Goal: Browse casually: Explore the website without a specific task or goal

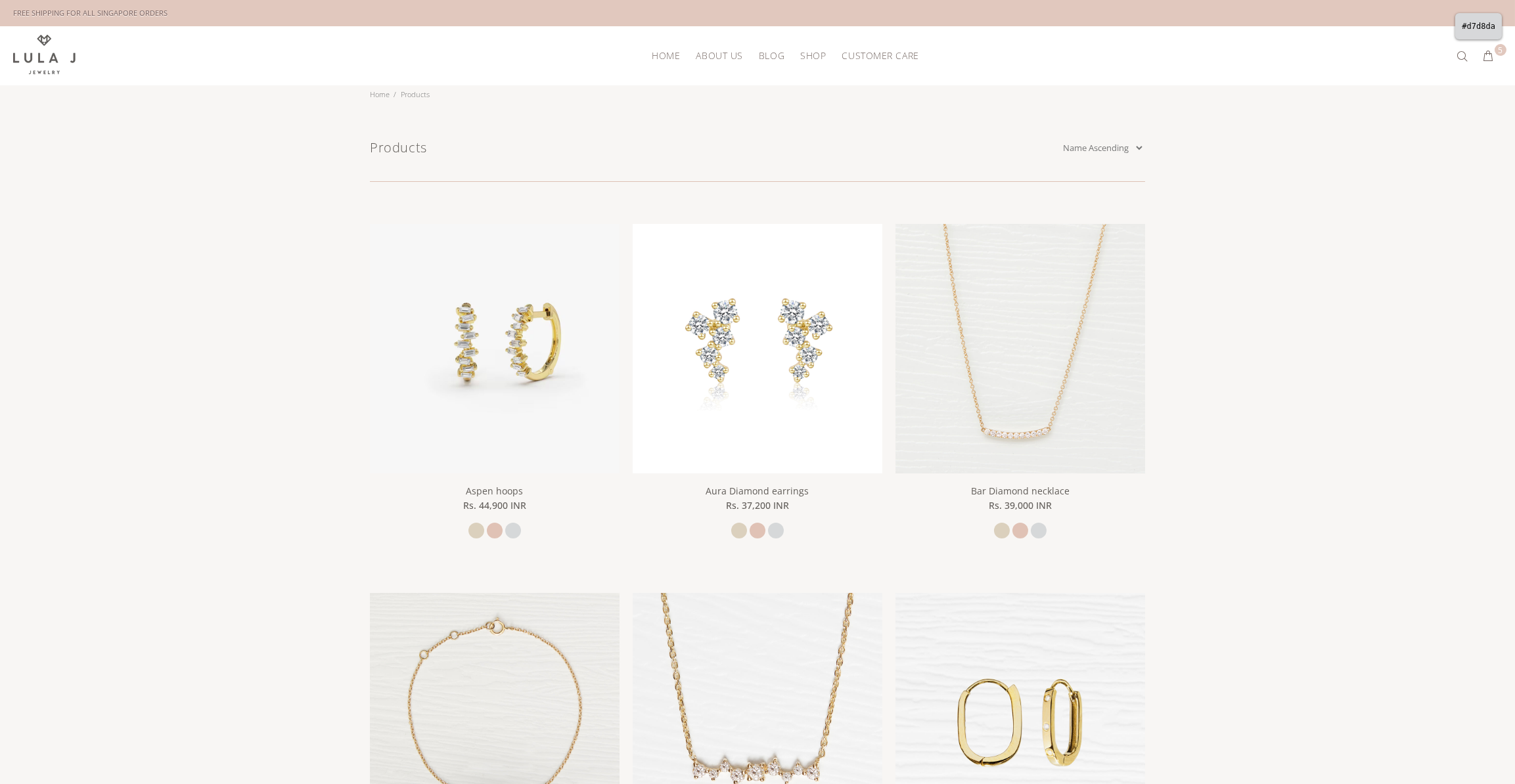
click at [513, 528] on div at bounding box center [758, 392] width 1515 height 784
click at [512, 528] on div "Move your 🖱️ to pick a color #d7d8da rgb(215,216,218)" at bounding box center [758, 799] width 1515 height 1600
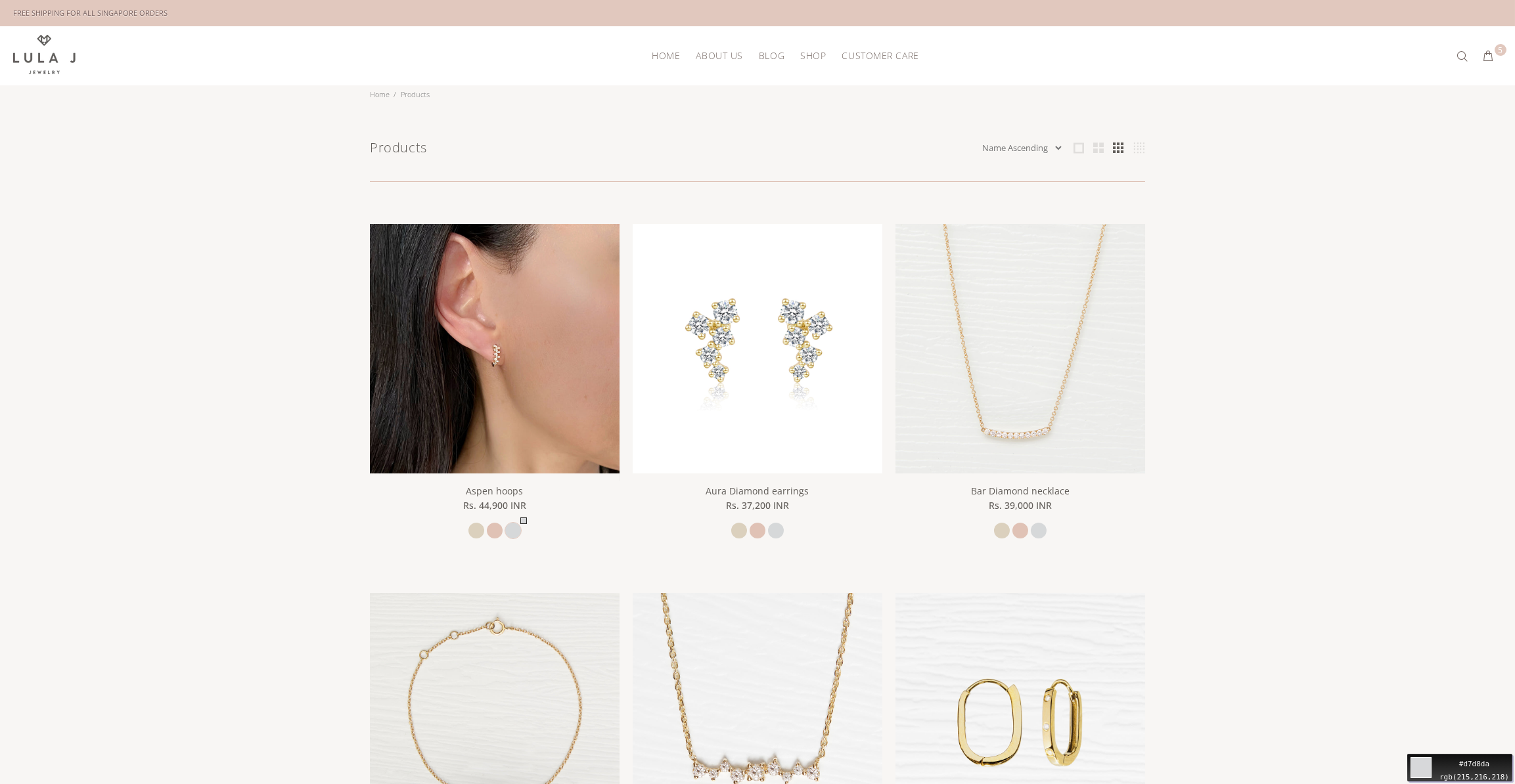
click at [510, 527] on div "Move your 🖱️ to pick a color #d7d8da rgb(215,216,218)" at bounding box center [758, 799] width 1515 height 1600
click at [515, 526] on div at bounding box center [758, 392] width 1515 height 784
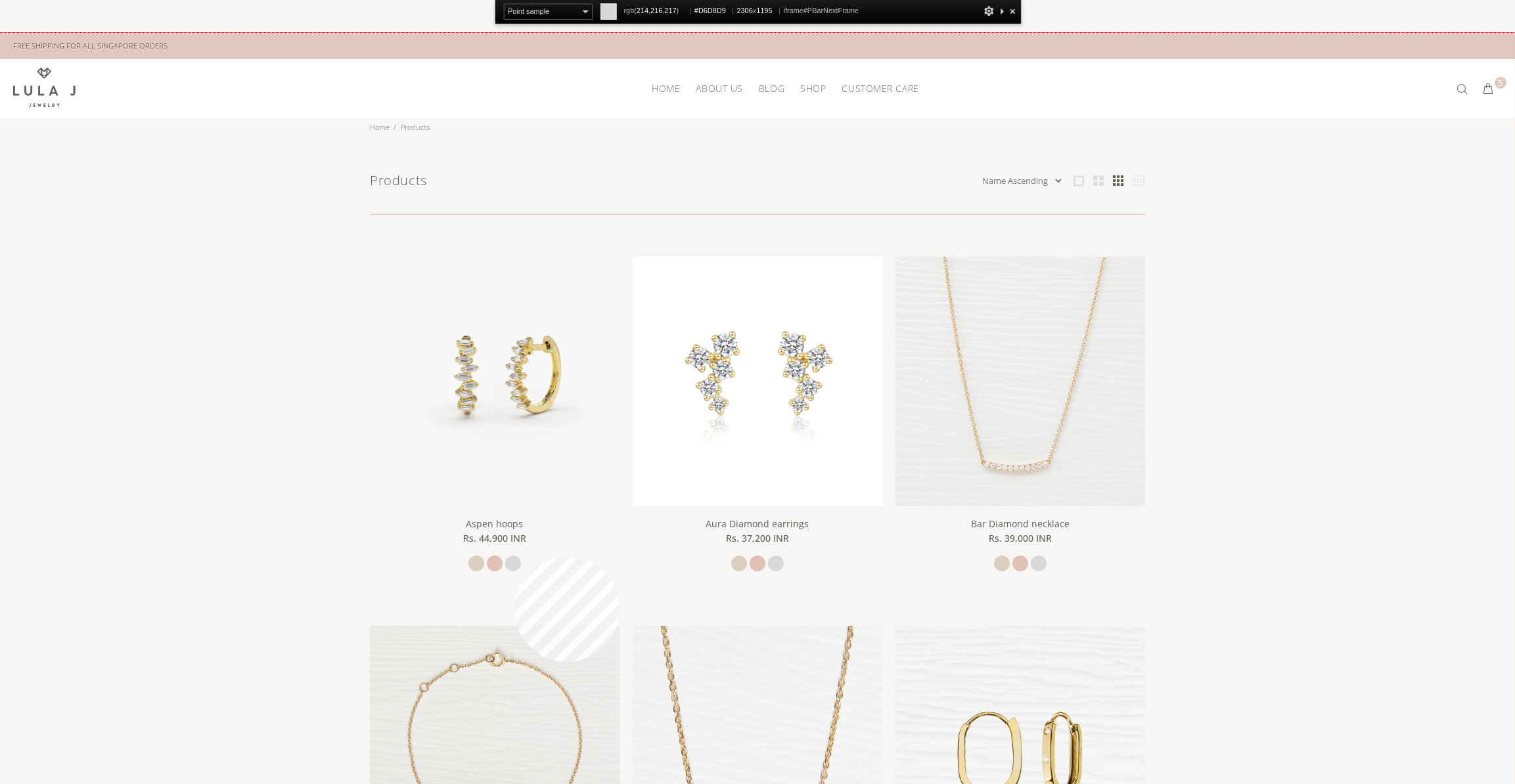
click at [515, 557] on div at bounding box center [758, 425] width 1515 height 785
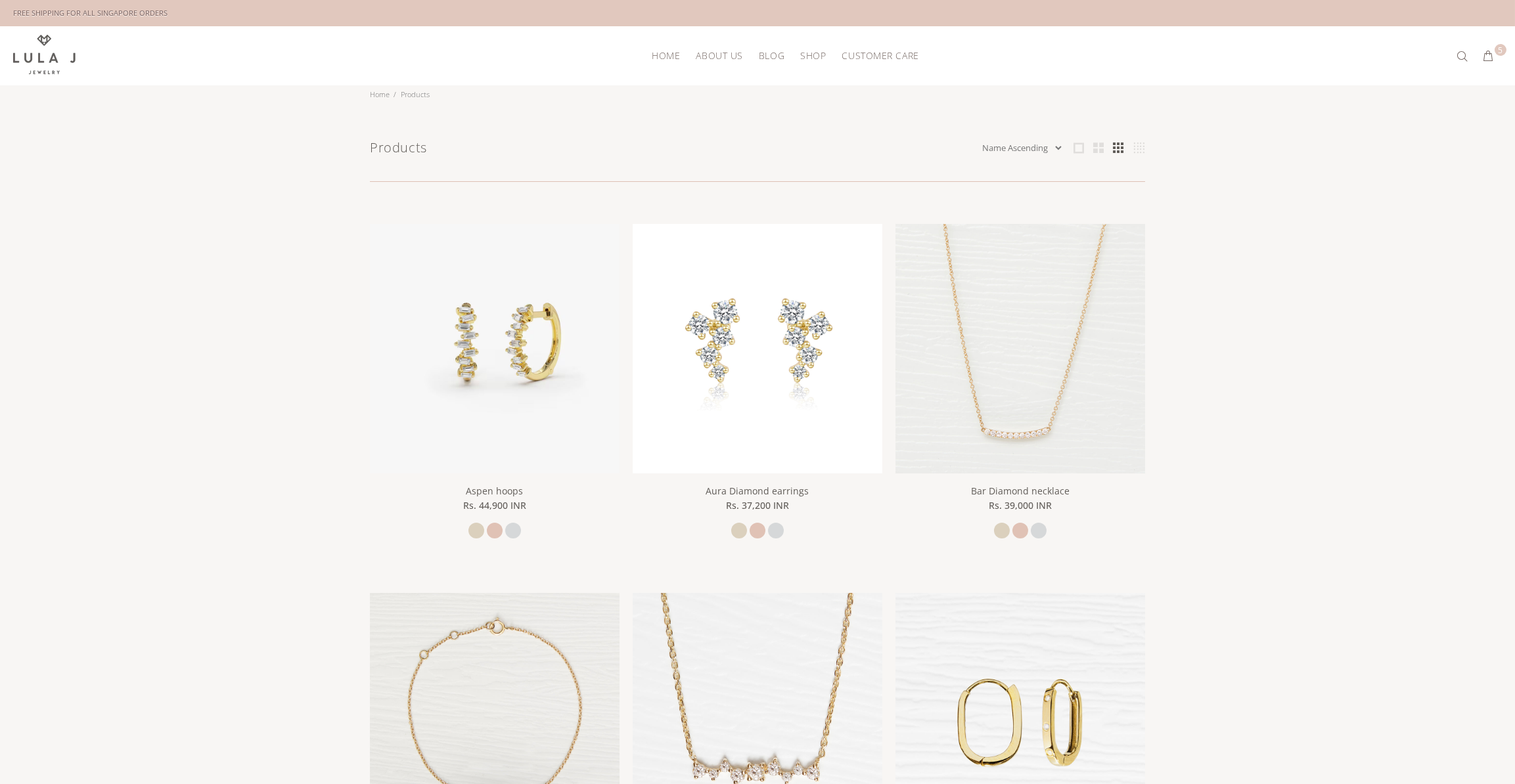
click at [762, 9] on div "FREE SHIPPING FOR ALL SINGAPORE ORDERS" at bounding box center [757, 13] width 1488 height 27
click at [515, 528] on div "Move your 🖱️ to pick a color #d7d8da rgb(215,216,218)" at bounding box center [758, 799] width 1515 height 1600
click at [512, 526] on div at bounding box center [758, 392] width 1515 height 784
click at [495, 528] on div "Move your 🖱️ to pick a color #dfc2b4 rgb(223,194,180)" at bounding box center [758, 799] width 1515 height 1600
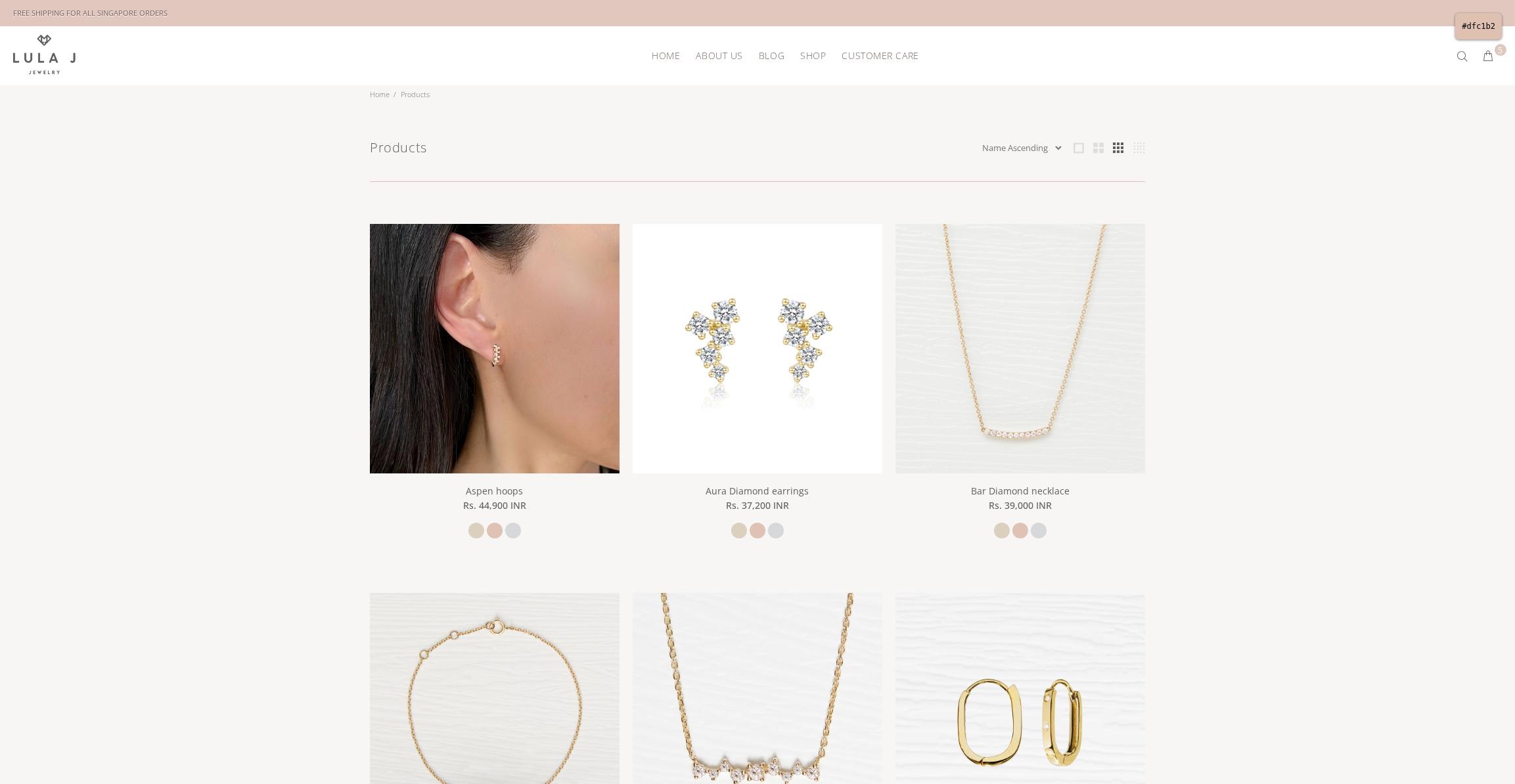
drag, startPoint x: 498, startPoint y: 529, endPoint x: 492, endPoint y: 495, distance: 34.5
click at [498, 528] on div at bounding box center [758, 392] width 1515 height 784
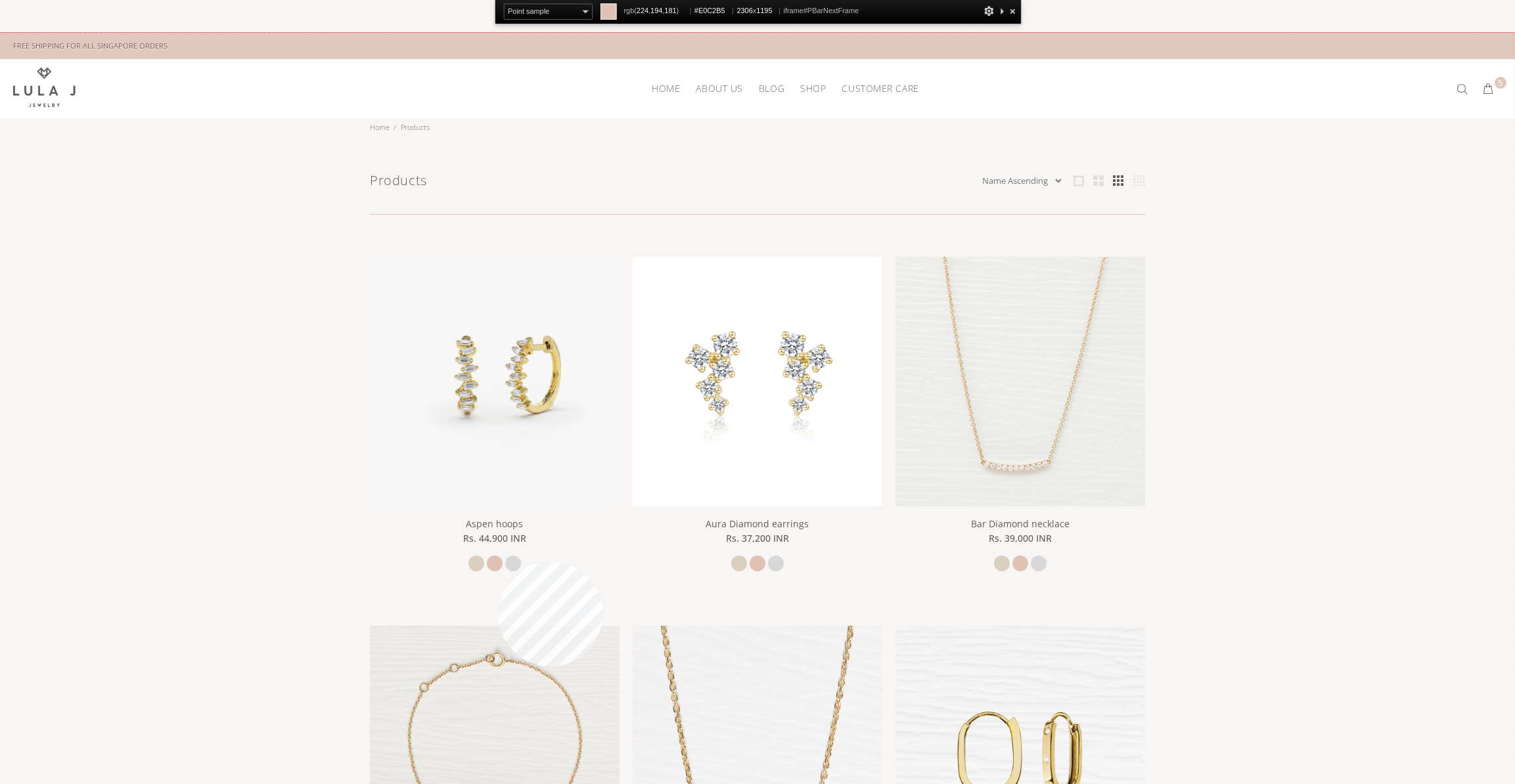
click at [498, 559] on div at bounding box center [758, 425] width 1515 height 785
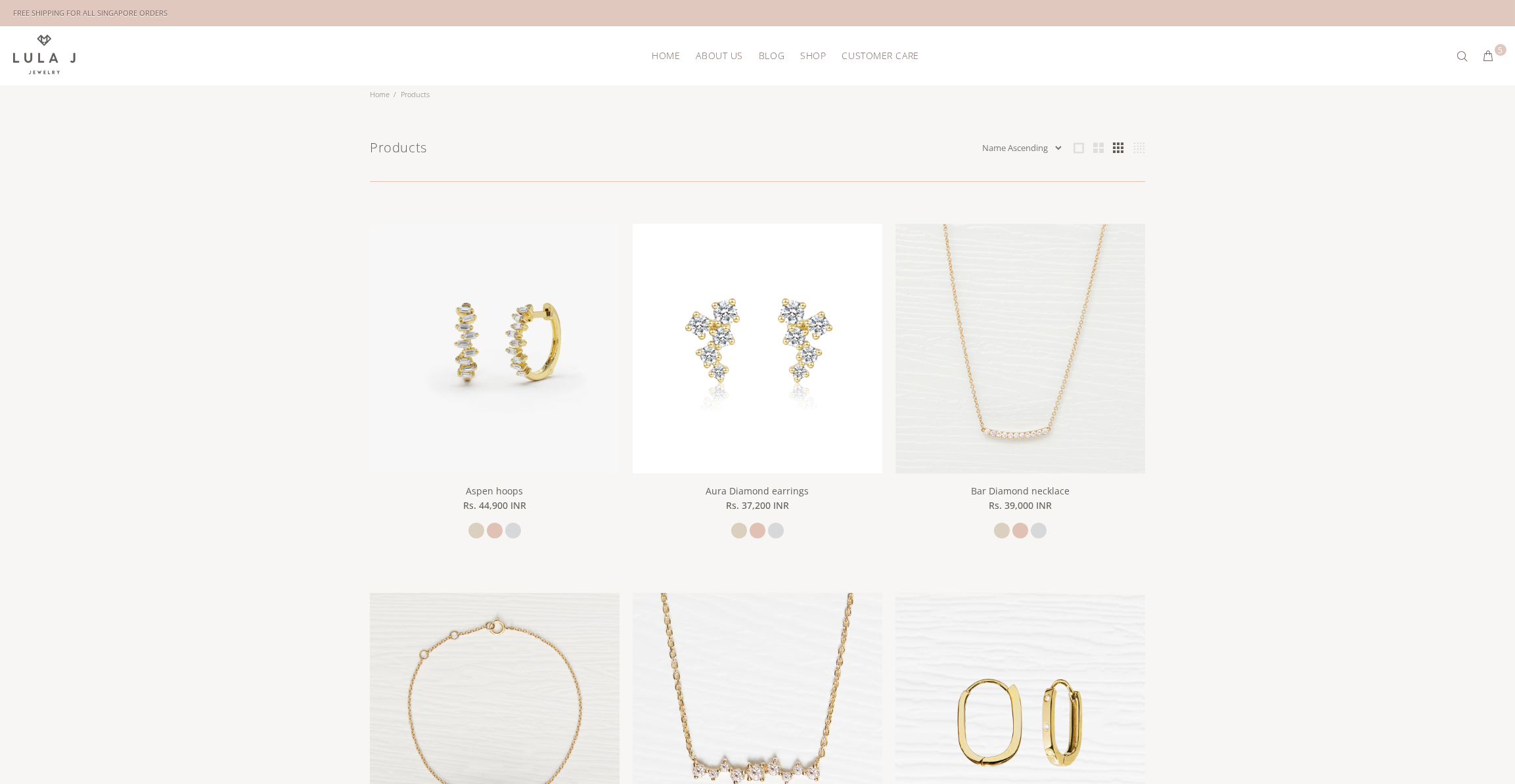
click at [263, 276] on div "Products Featured Name Ascending Name Descending Date Ascending Date Descending…" at bounding box center [758, 730] width 1515 height 1184
click at [479, 523] on div at bounding box center [758, 392] width 1515 height 784
click at [474, 526] on div "Move your 🖱️ to pick a color #dbd0be rgb(219,208,190)" at bounding box center [758, 799] width 1515 height 1600
click at [515, 526] on div at bounding box center [758, 392] width 1515 height 784
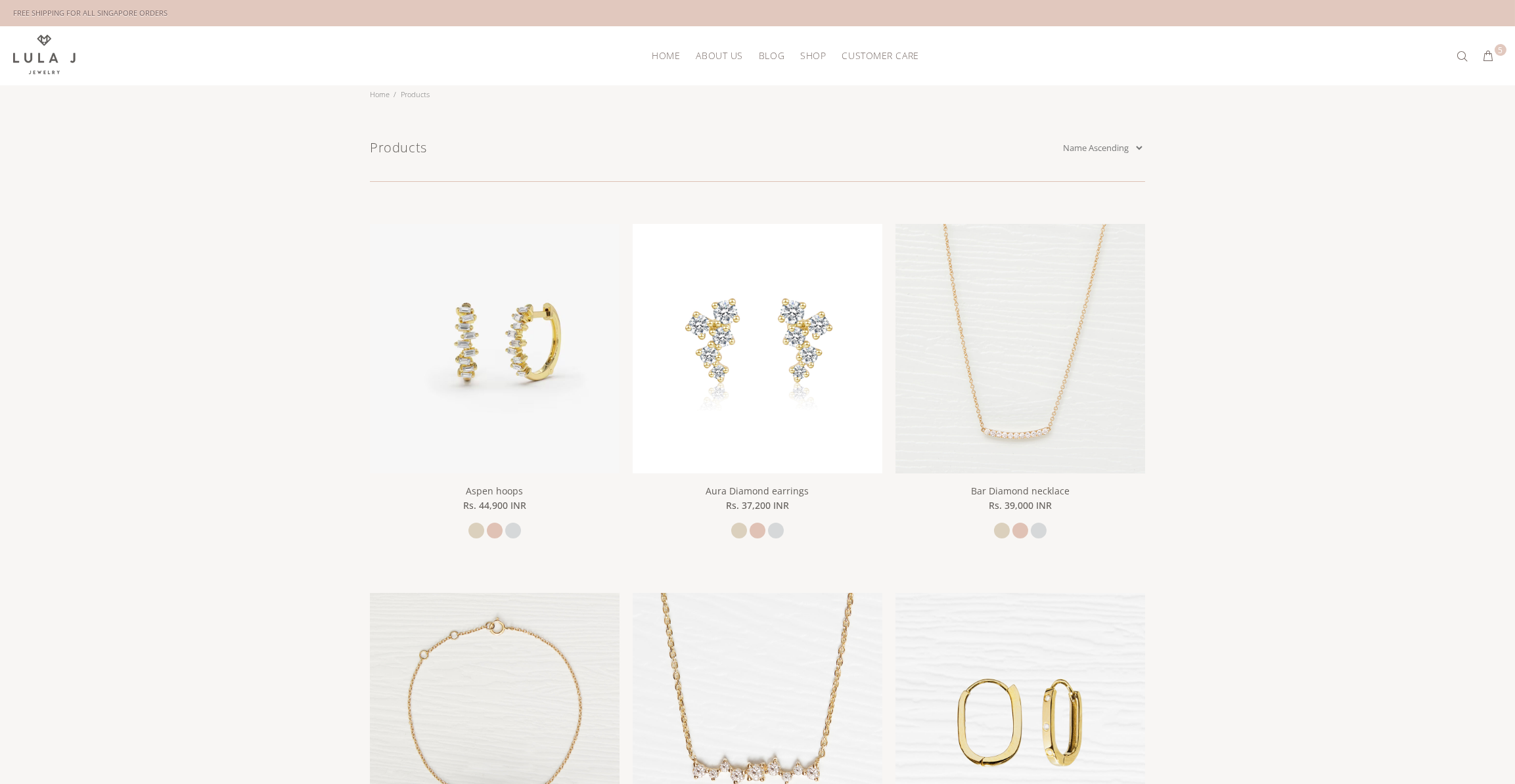
click at [829, 13] on div "FREE SHIPPING FOR ALL SINGAPORE ORDERS" at bounding box center [757, 13] width 1488 height 27
click at [1104, 15] on div at bounding box center [758, 392] width 1515 height 784
click at [906, 93] on div "New Arrivals Bestsellers Necklaces Bracelets Earrings Sale" at bounding box center [878, 135] width 168 height 93
click at [890, 61] on div at bounding box center [758, 392] width 1515 height 784
